Goal: Obtain resource: Download file/media

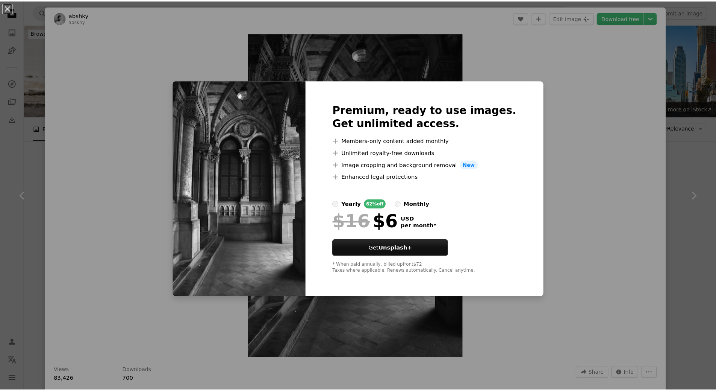
scroll to position [338, 0]
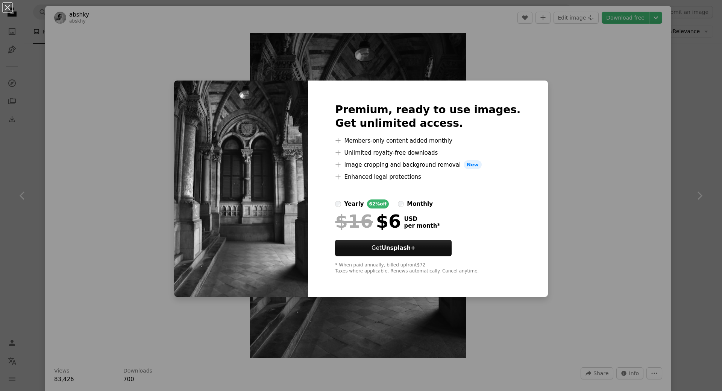
click at [568, 91] on div "An X shape Premium, ready to use images. Get unlimited access. A plus sign Memb…" at bounding box center [361, 195] width 722 height 391
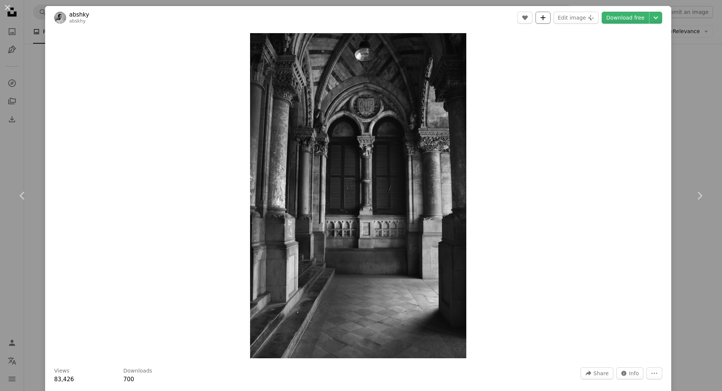
click at [543, 18] on icon "Add to Collection" at bounding box center [543, 17] width 5 height 5
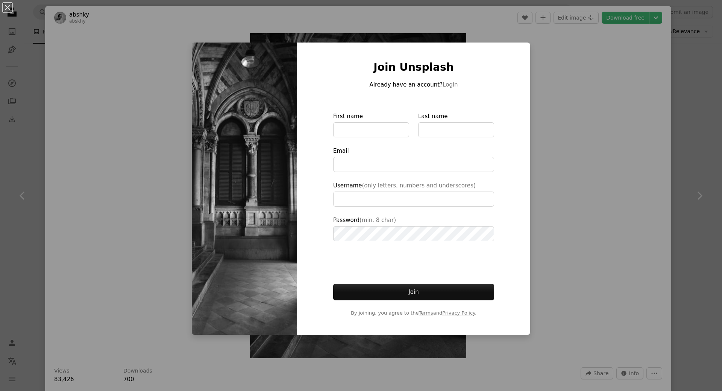
click at [590, 136] on div "An X shape Join Unsplash Already have an account? Login First name Last name Em…" at bounding box center [361, 195] width 722 height 391
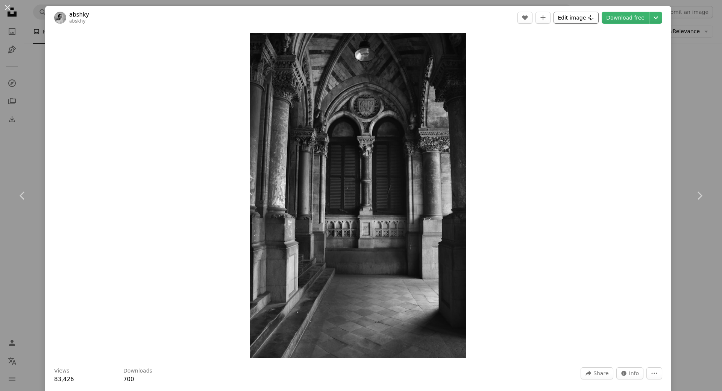
drag, startPoint x: 489, startPoint y: 244, endPoint x: 567, endPoint y: 19, distance: 237.7
click at [567, 19] on button "Edit image Plus sign for Unsplash+" at bounding box center [575, 18] width 45 height 12
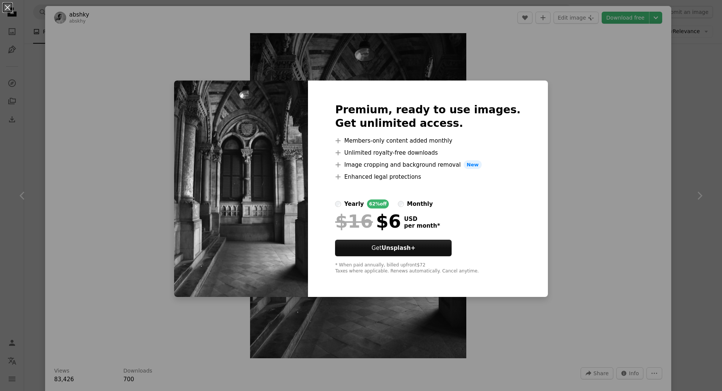
click at [623, 196] on div "An X shape Premium, ready to use images. Get unlimited access. A plus sign Memb…" at bounding box center [361, 195] width 722 height 391
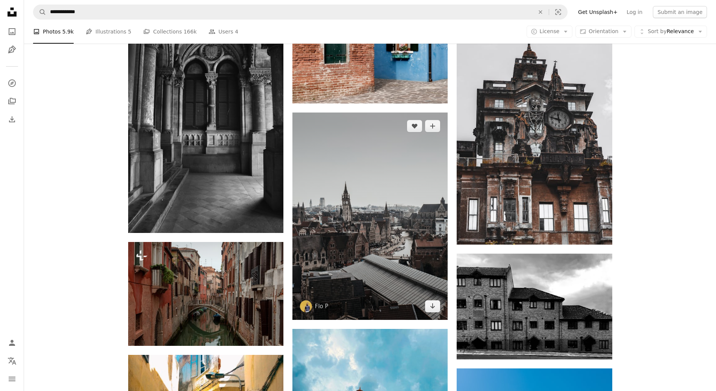
scroll to position [489, 0]
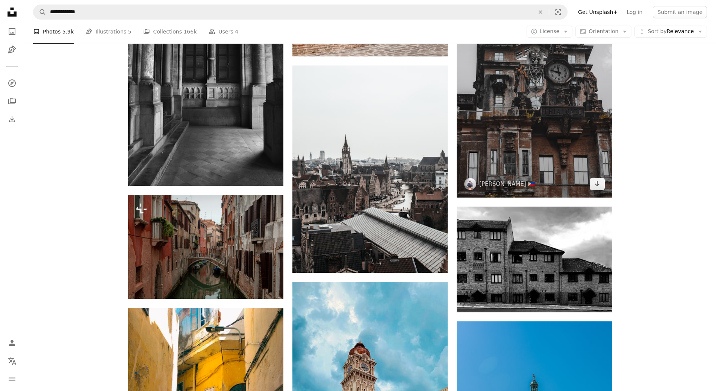
click at [549, 118] on img at bounding box center [534, 59] width 155 height 276
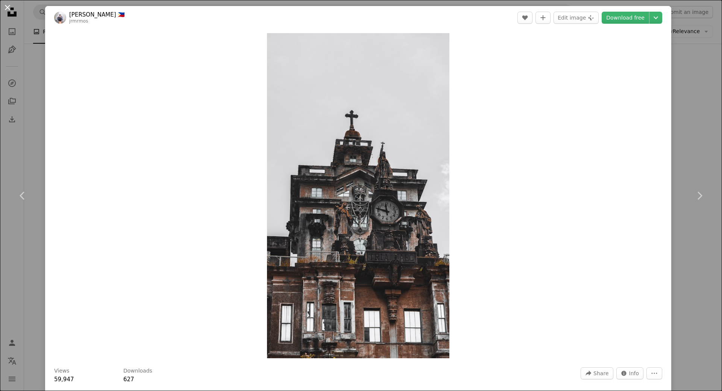
click at [6, 6] on button "An X shape" at bounding box center [7, 7] width 9 height 9
